Goal: Information Seeking & Learning: Check status

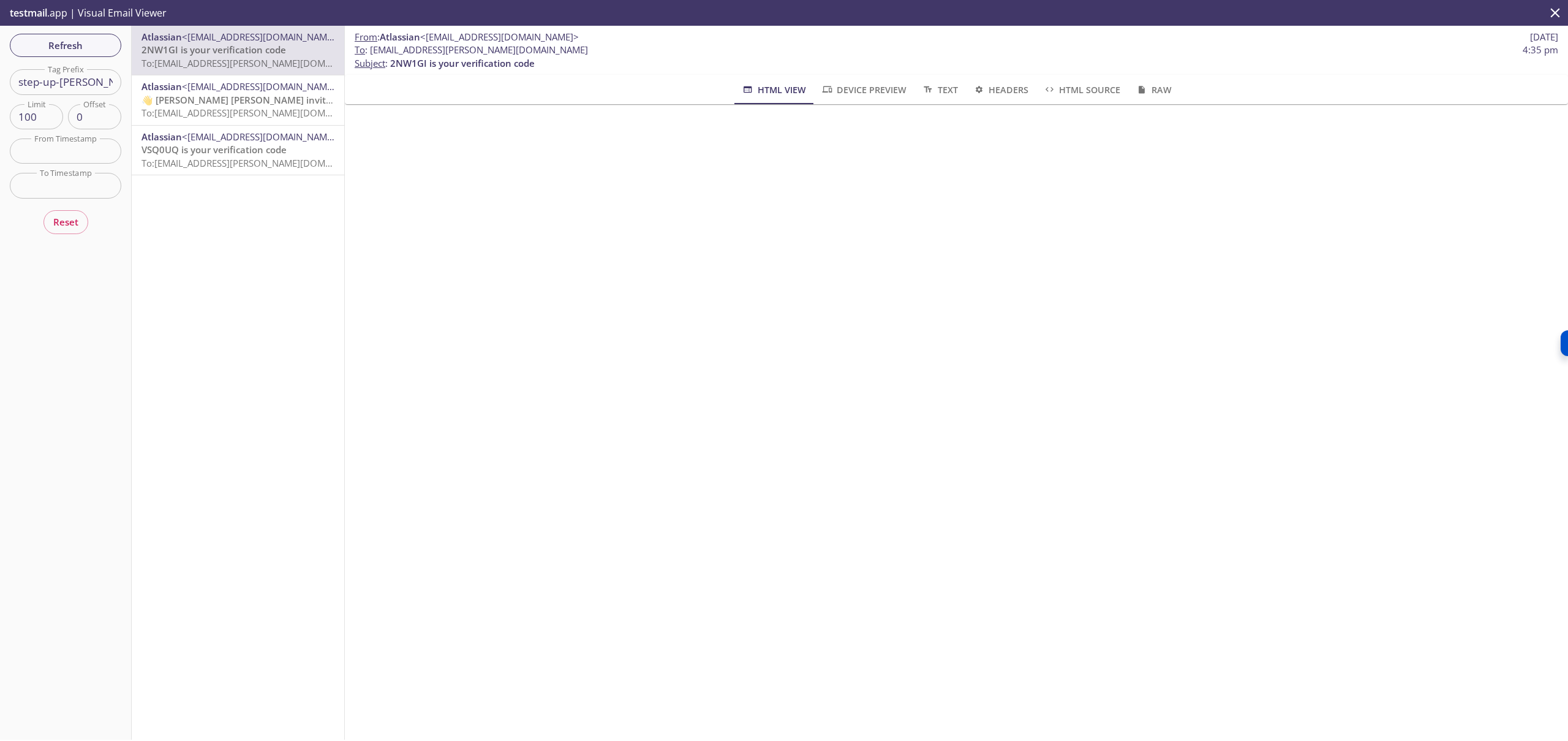
click at [55, 84] on input "step-up-[PERSON_NAME]-untrusted-idp.stg" at bounding box center [66, 82] width 112 height 25
paste input "[DOMAIN_NAME][EMAIL_ADDRESS][PERSON_NAME][DOMAIN_NAME]"
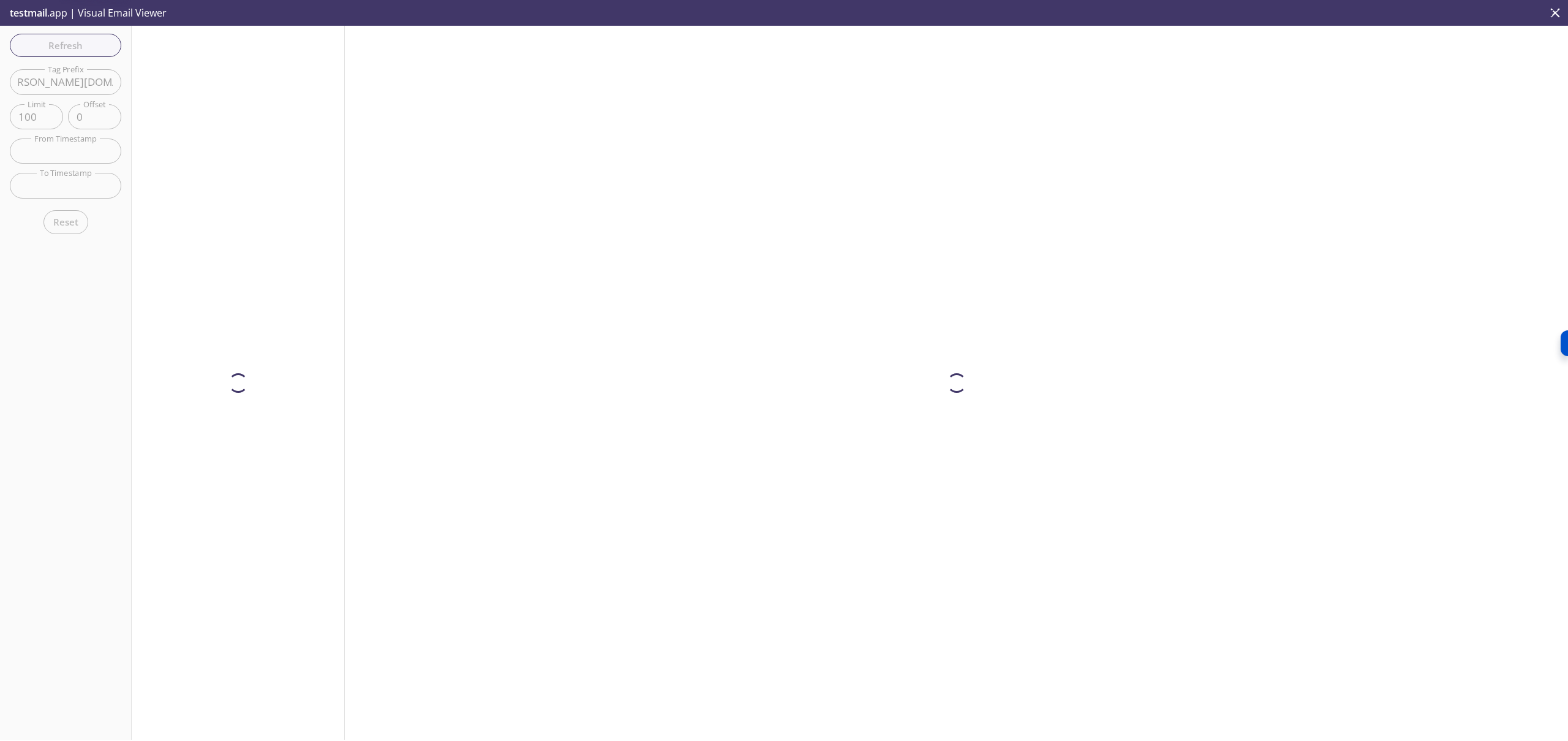
scroll to position [0, 177]
click at [29, 80] on input "[DOMAIN_NAME][EMAIL_ADDRESS][PERSON_NAME][DOMAIN_NAME]" at bounding box center [66, 82] width 112 height 25
click at [44, 80] on input "[DOMAIN_NAME][PERSON_NAME]" at bounding box center [66, 82] width 112 height 25
type input "[DOMAIN_NAME][PERSON_NAME]"
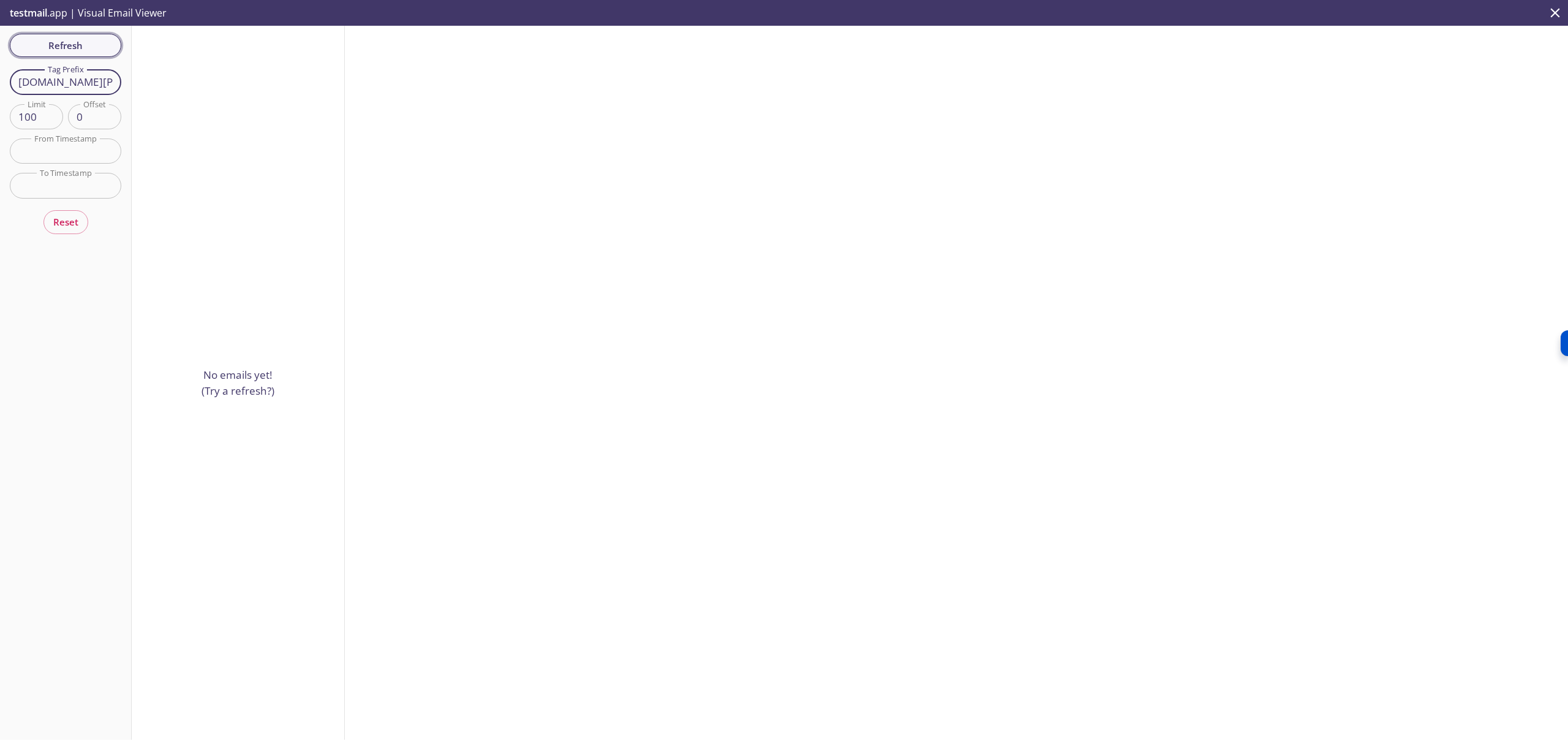
click at [70, 49] on span "Refresh" at bounding box center [66, 45] width 92 height 16
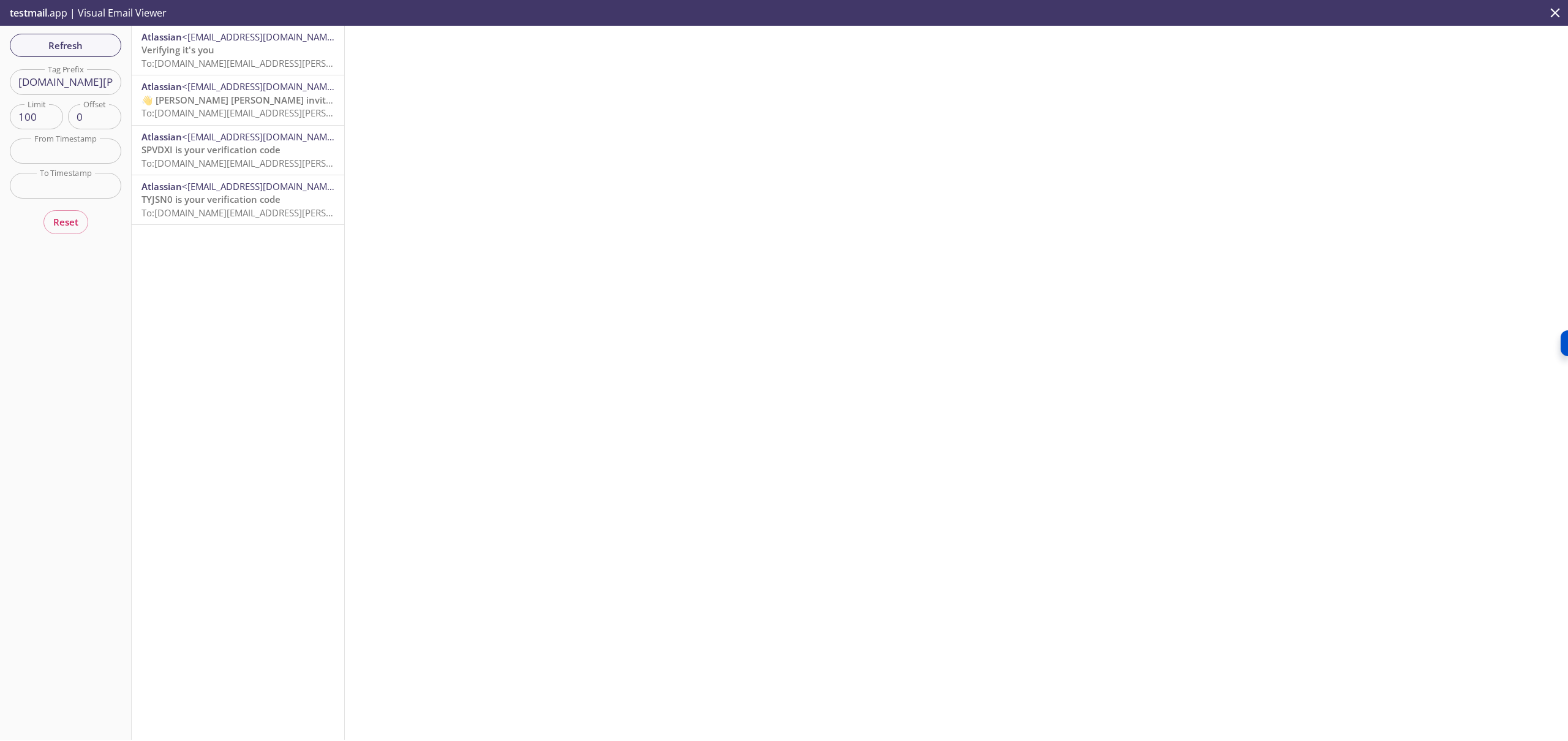
click at [268, 46] on p "Verifying it's you To: [DOMAIN_NAME][EMAIL_ADDRESS][PERSON_NAME][DOMAIN_NAME]" at bounding box center [238, 57] width 193 height 27
